Goal: Ask a question

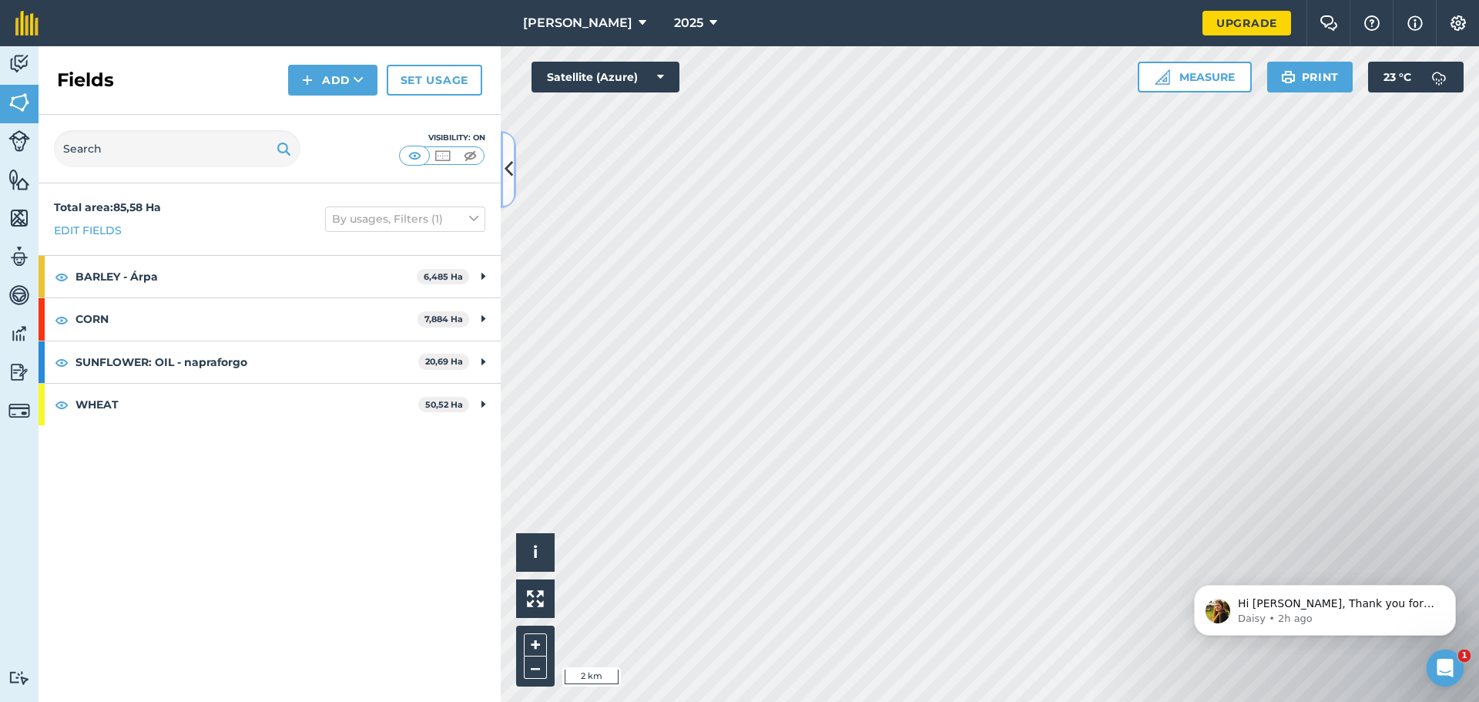
click at [502, 163] on button at bounding box center [508, 169] width 15 height 77
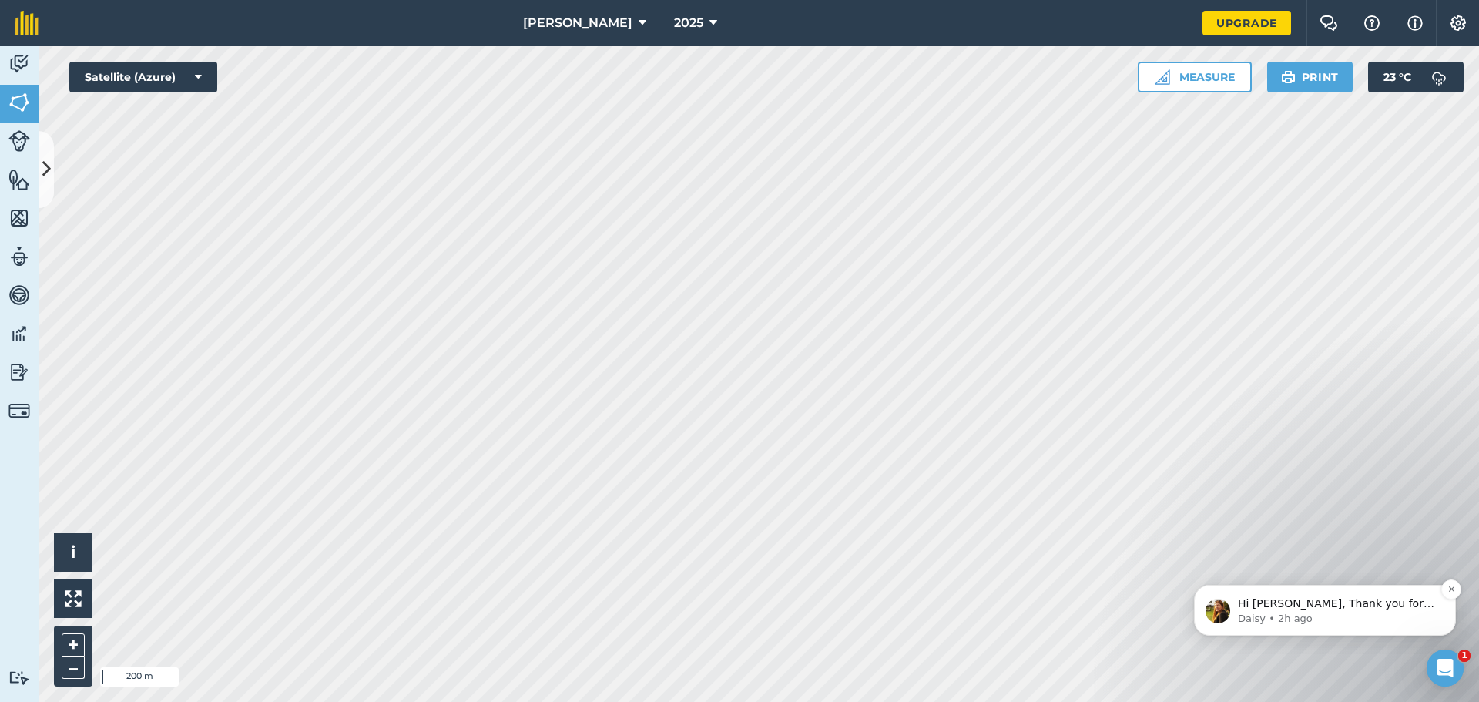
click at [787, 478] on p "Daisy • 2h ago" at bounding box center [1337, 619] width 199 height 14
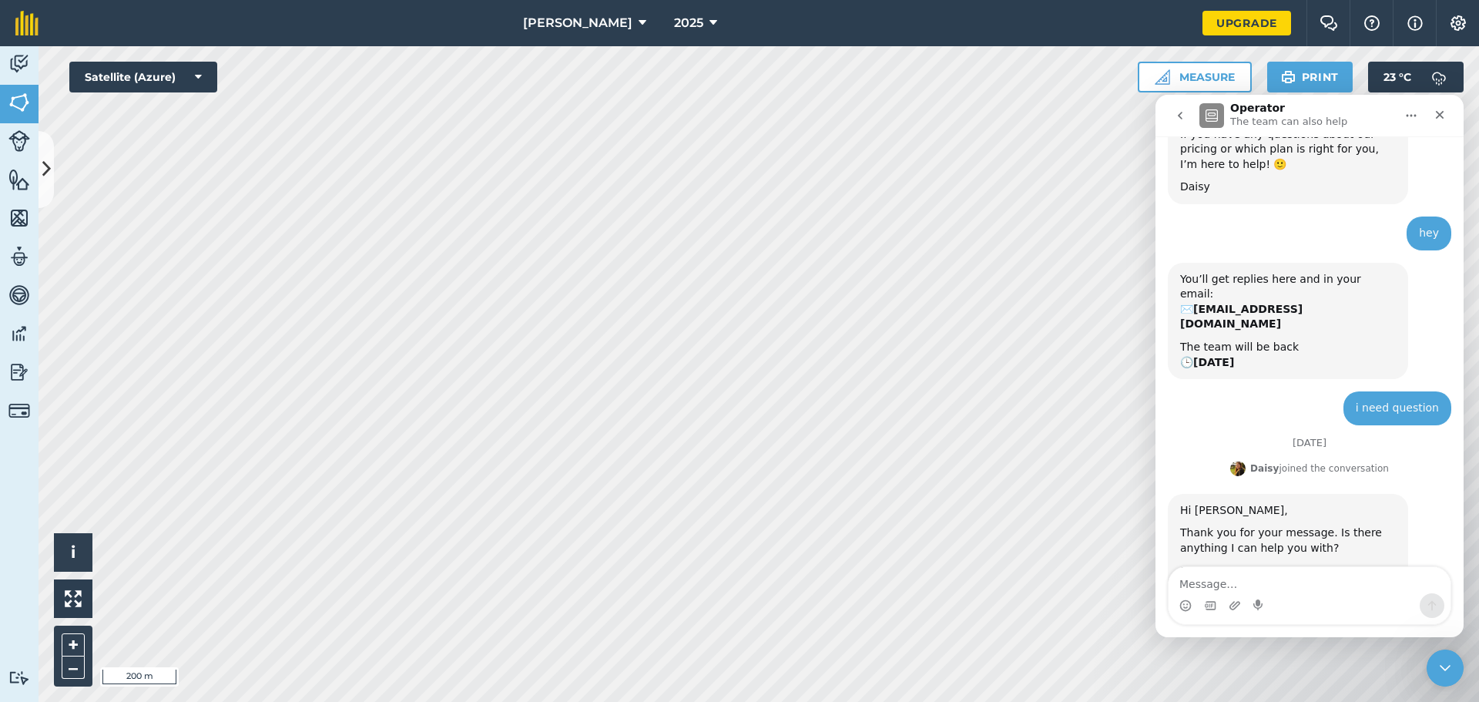
scroll to position [127, 0]
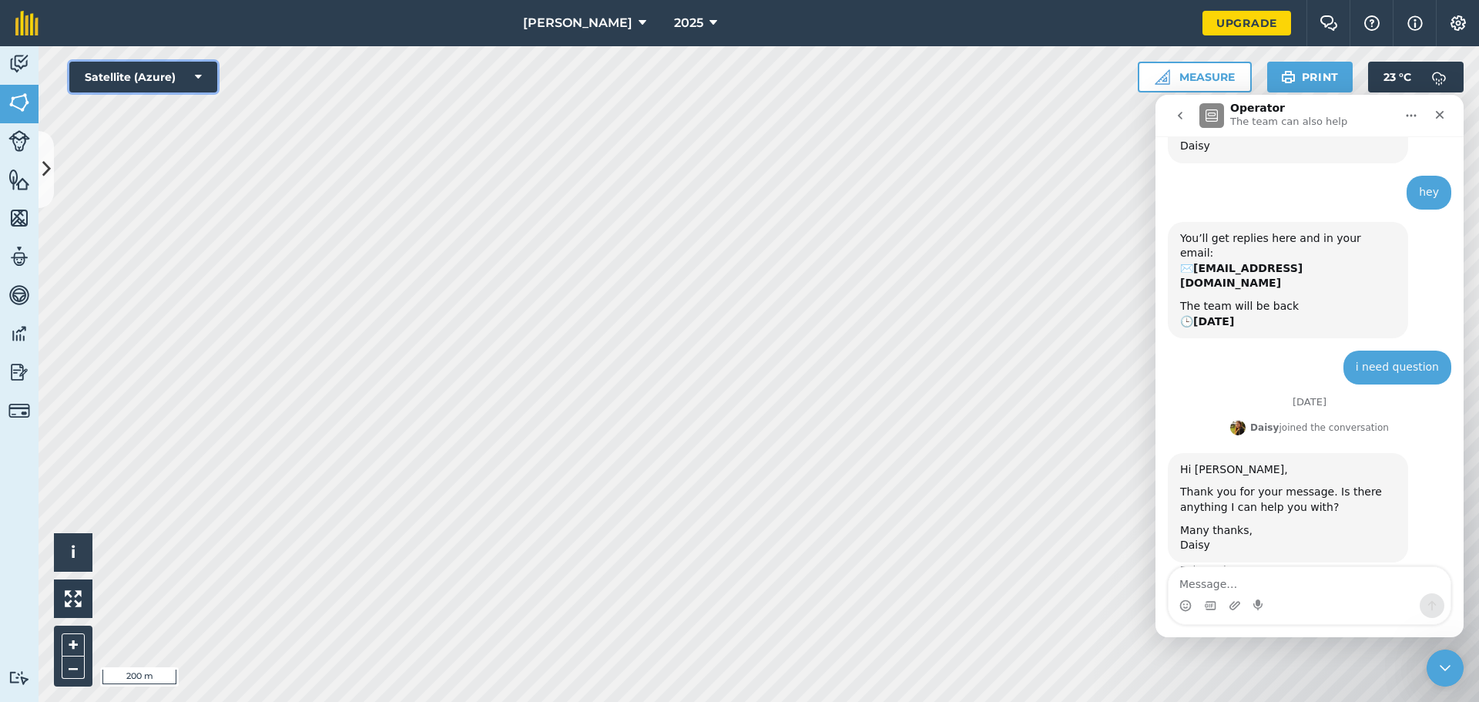
click at [156, 72] on button "Satellite (Azure)" at bounding box center [143, 77] width 148 height 31
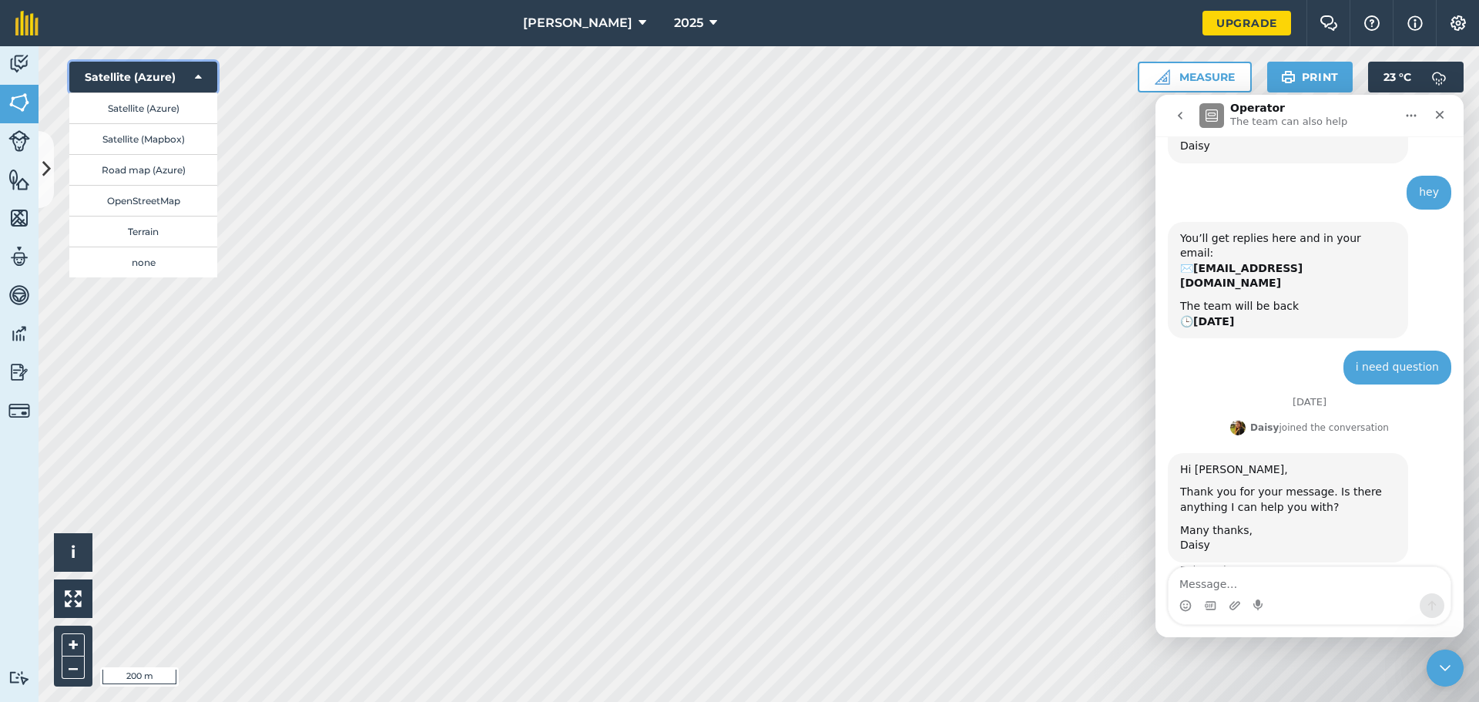
click at [157, 72] on button "Satellite (Azure)" at bounding box center [143, 77] width 148 height 31
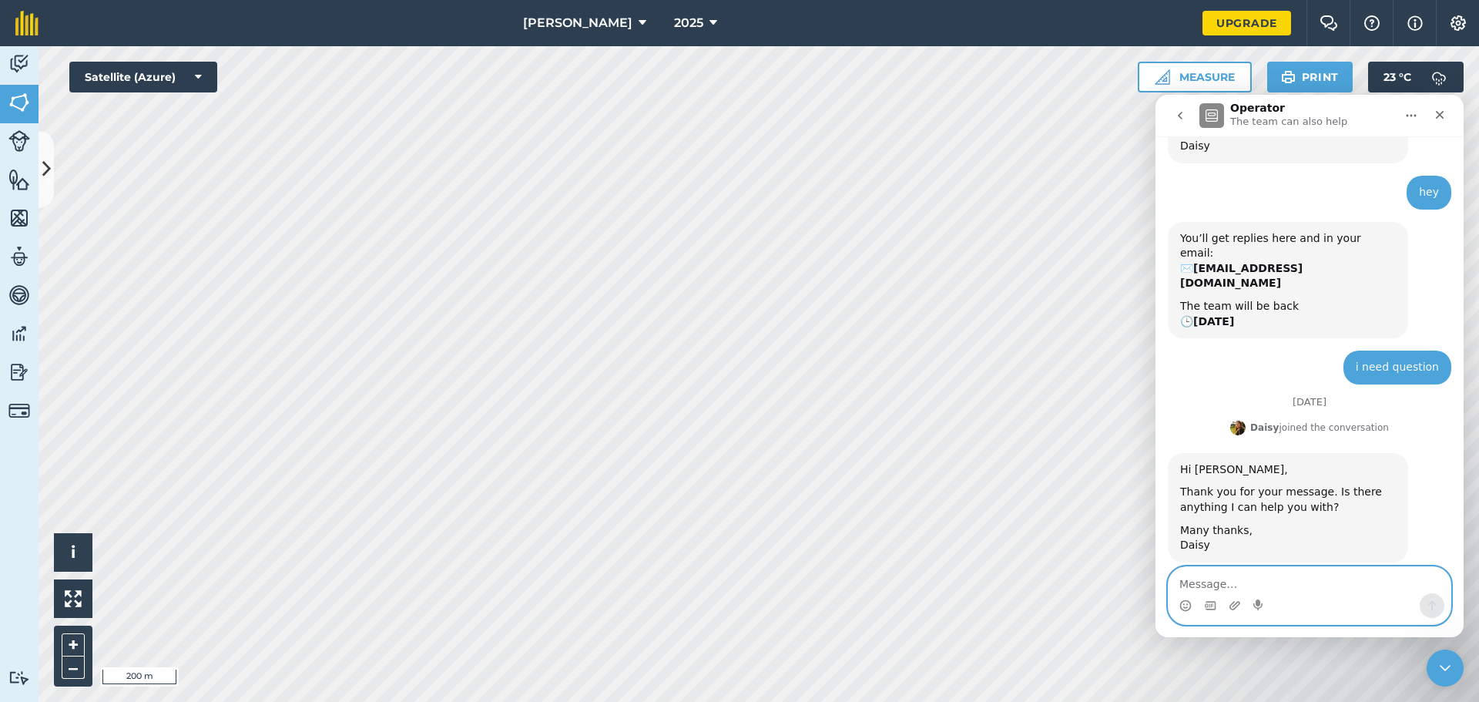
click at [787, 478] on textarea "Message…" at bounding box center [1310, 580] width 282 height 26
drag, startPoint x: 1302, startPoint y: 590, endPoint x: 1267, endPoint y: 594, distance: 35.6
click at [787, 478] on div "how can i restore gps how can i restore gps" at bounding box center [1310, 595] width 282 height 57
type textarea "how can i restore loking gps mode to Azure to google"
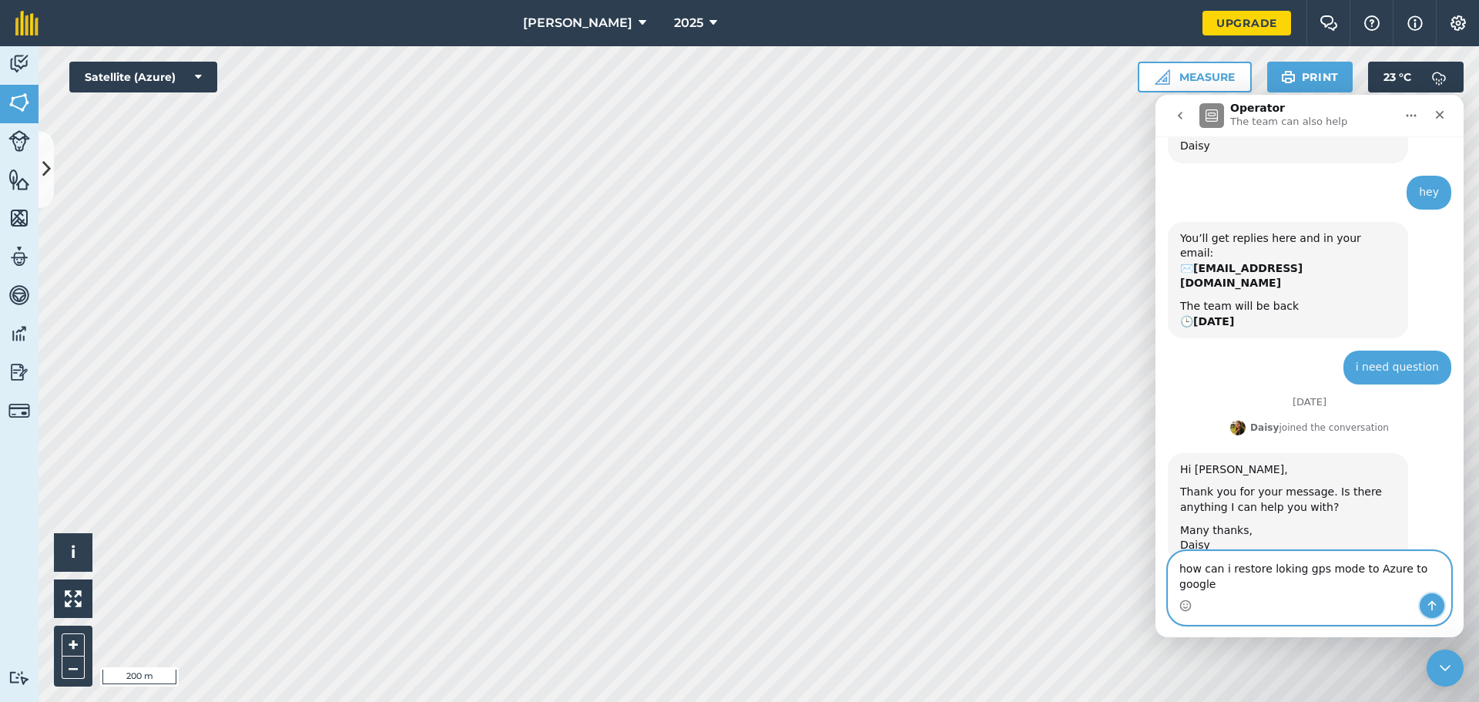
click at [787, 478] on button "Send a message…" at bounding box center [1432, 605] width 25 height 25
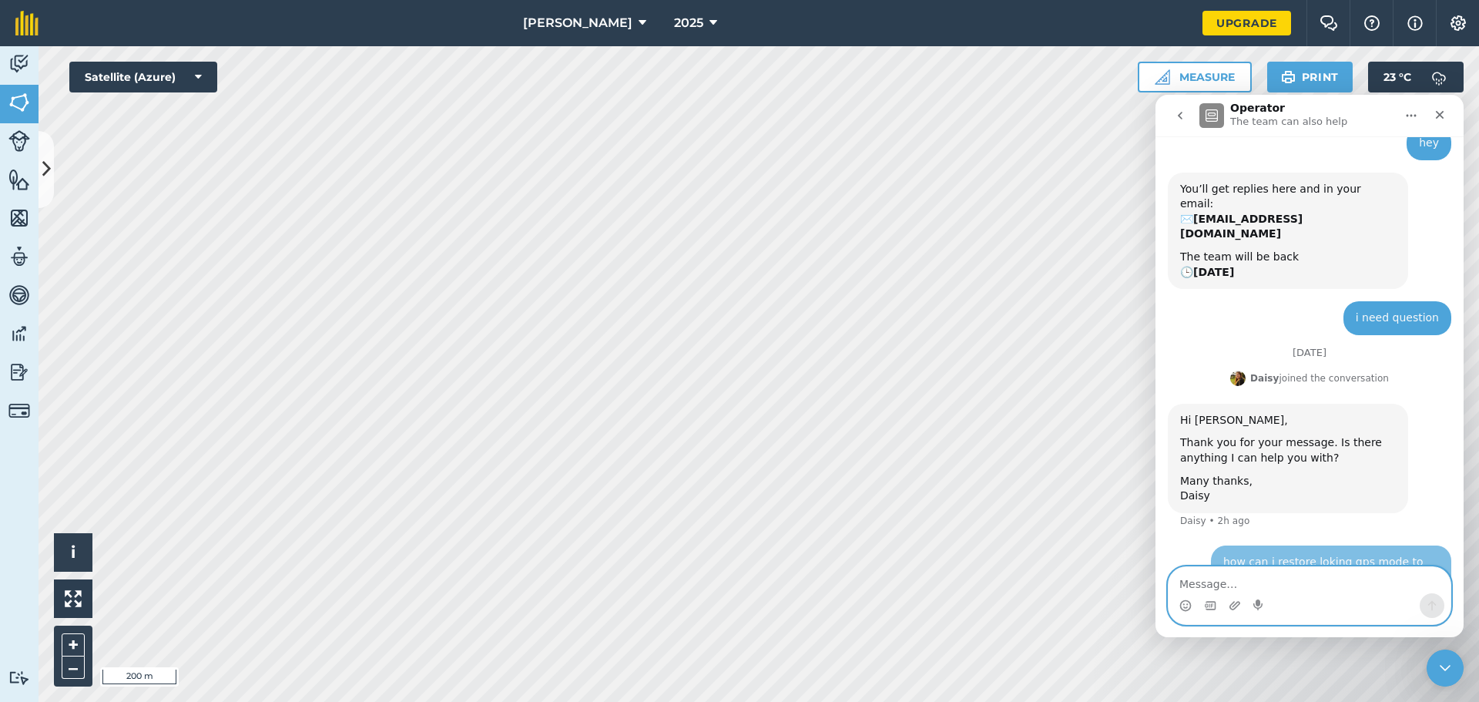
scroll to position [188, 0]
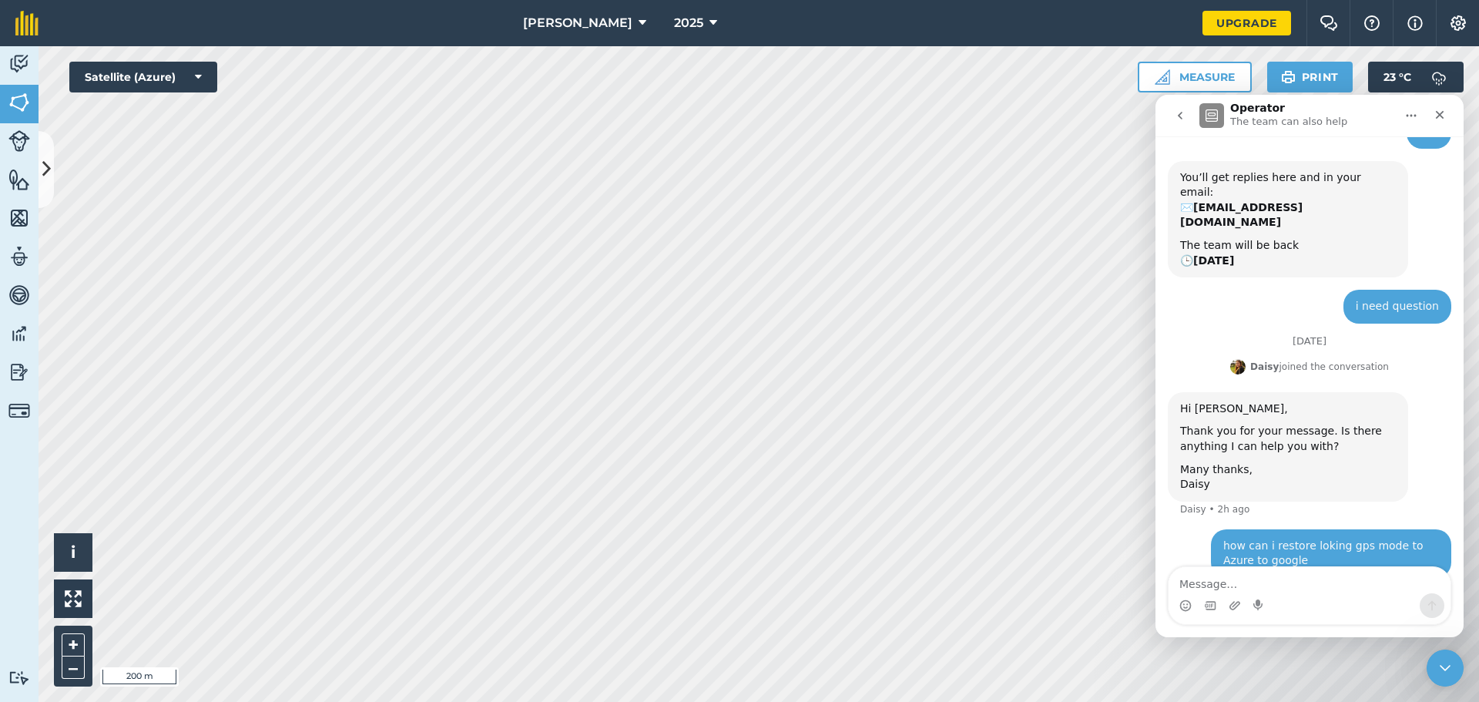
click at [787, 114] on icon "go back" at bounding box center [1180, 115] width 12 height 12
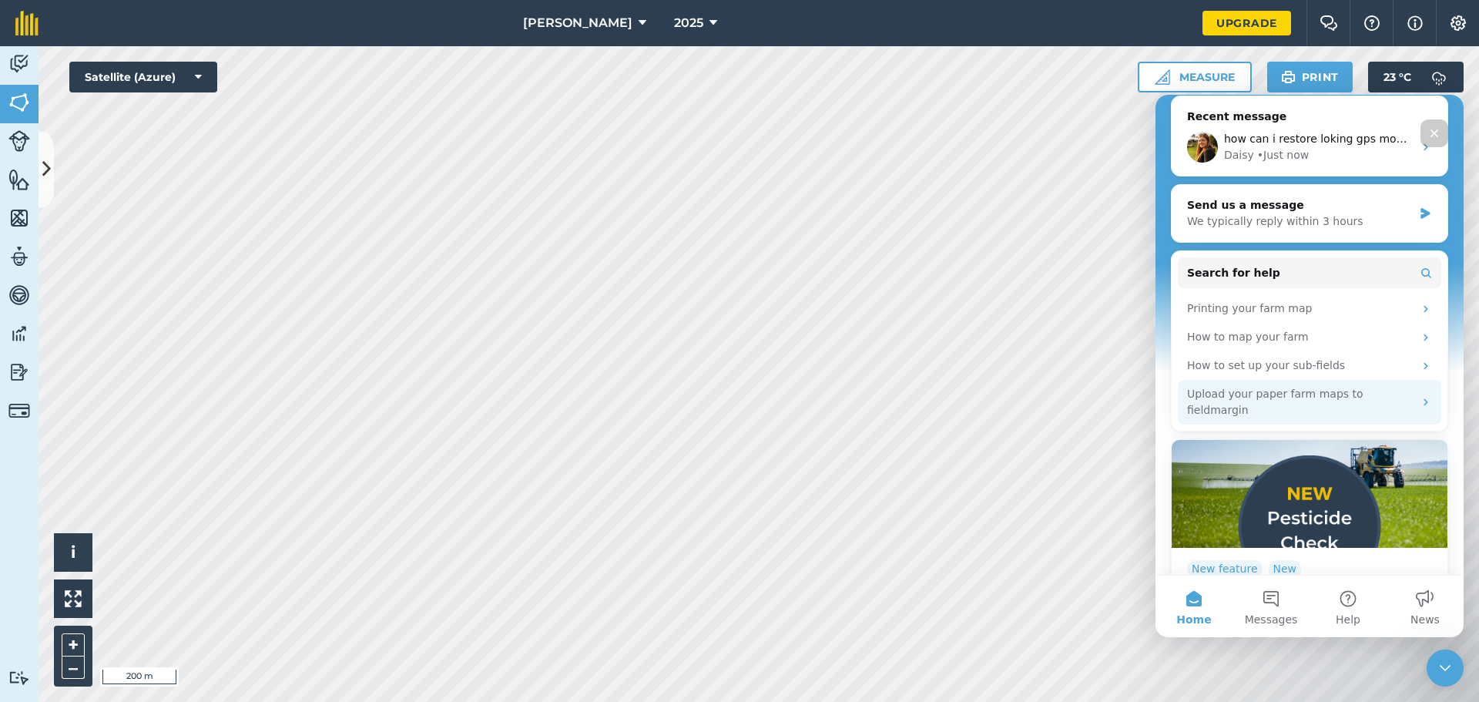
scroll to position [232, 0]
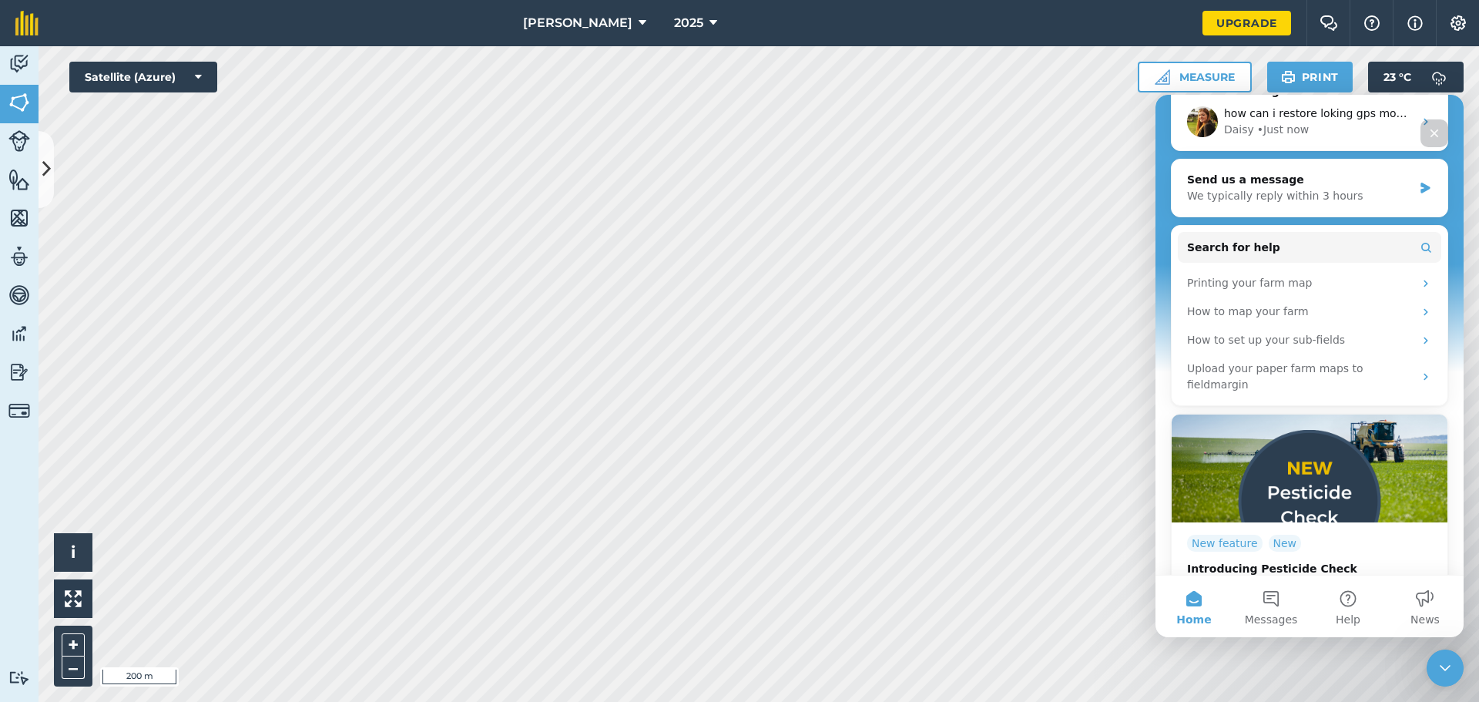
click at [787, 134] on icon "Close" at bounding box center [1434, 133] width 12 height 12
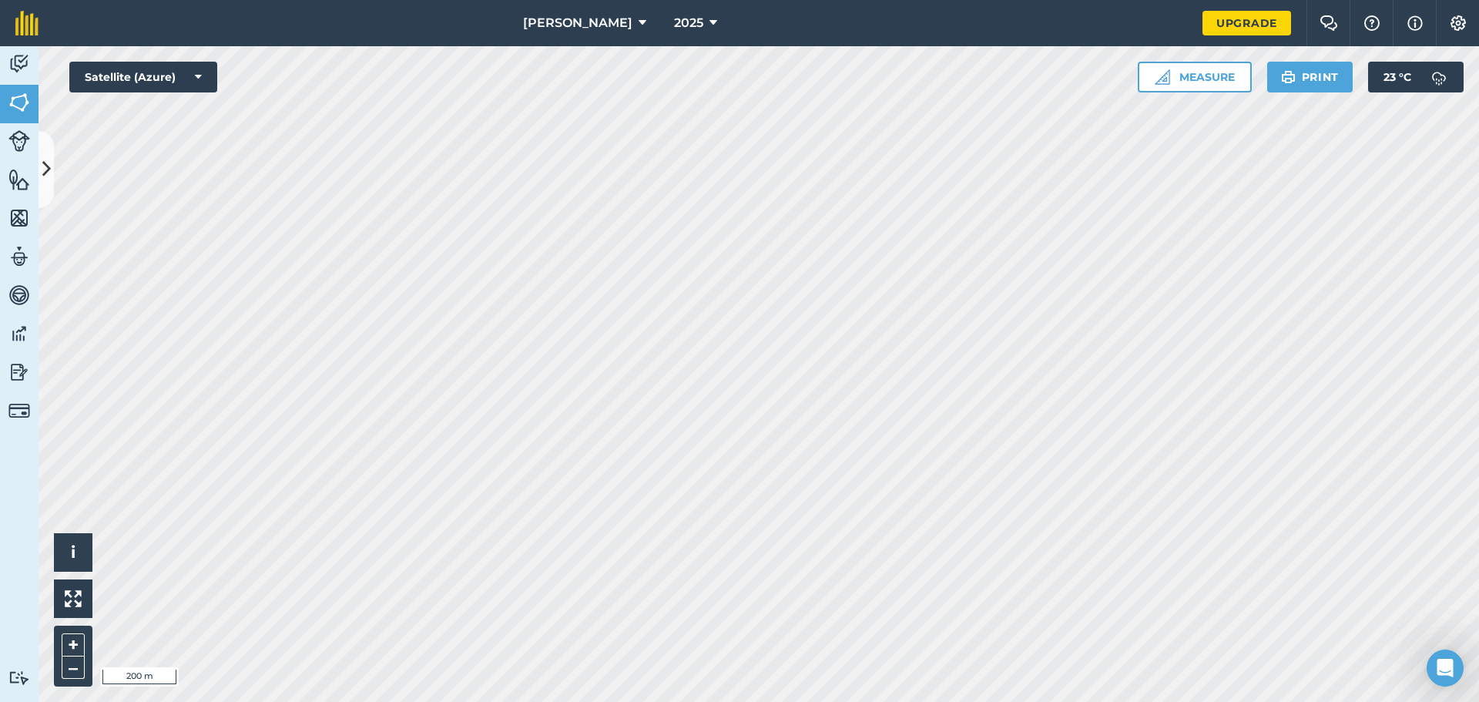
scroll to position [0, 0]
